Goal: Navigation & Orientation: Find specific page/section

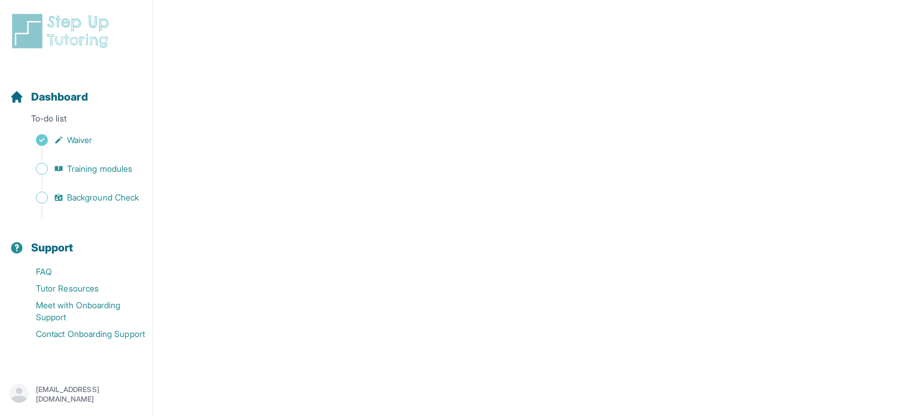
scroll to position [512, 0]
